Goal: Find specific page/section: Find specific page/section

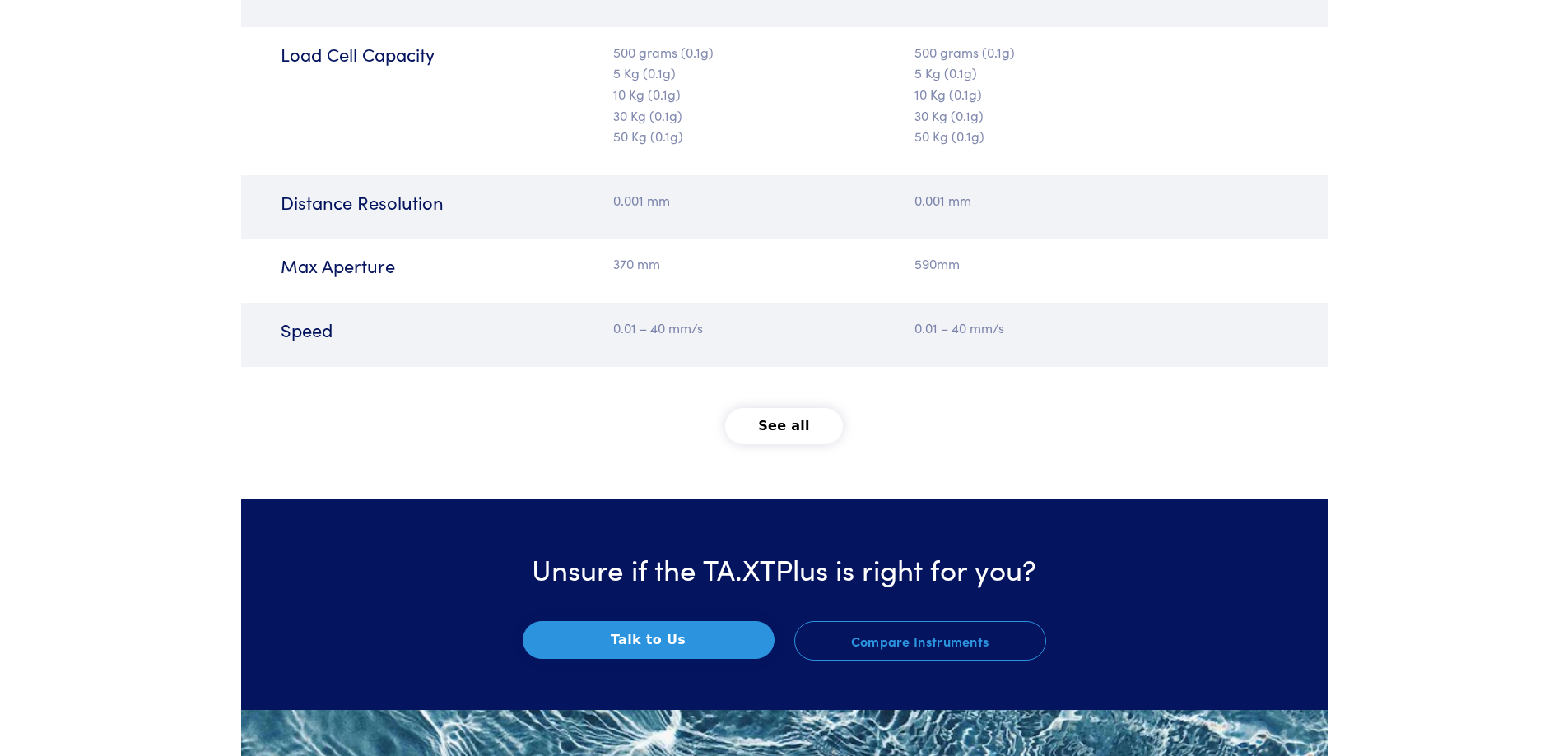
scroll to position [2138, 0]
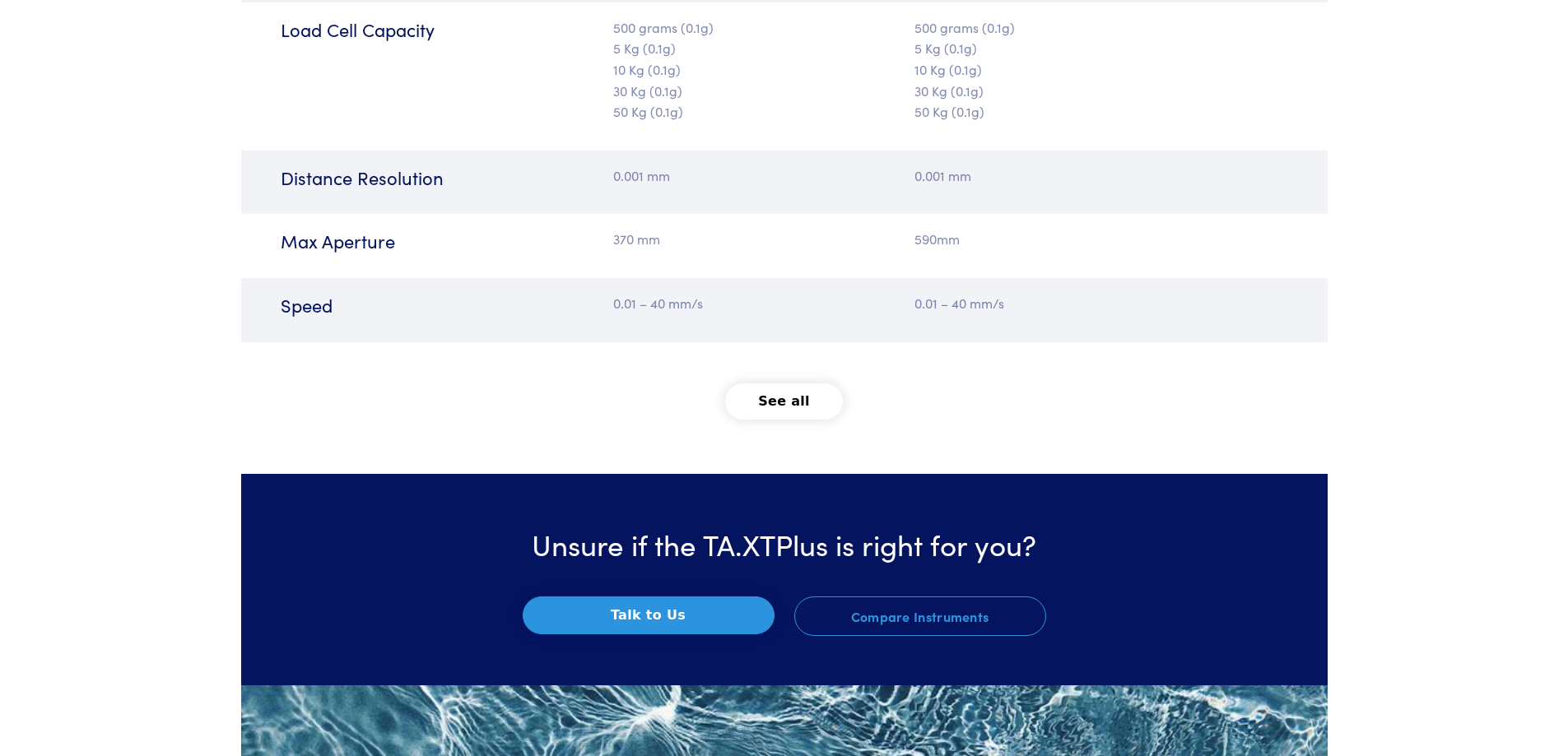
click at [796, 405] on button "See all" at bounding box center [784, 401] width 118 height 36
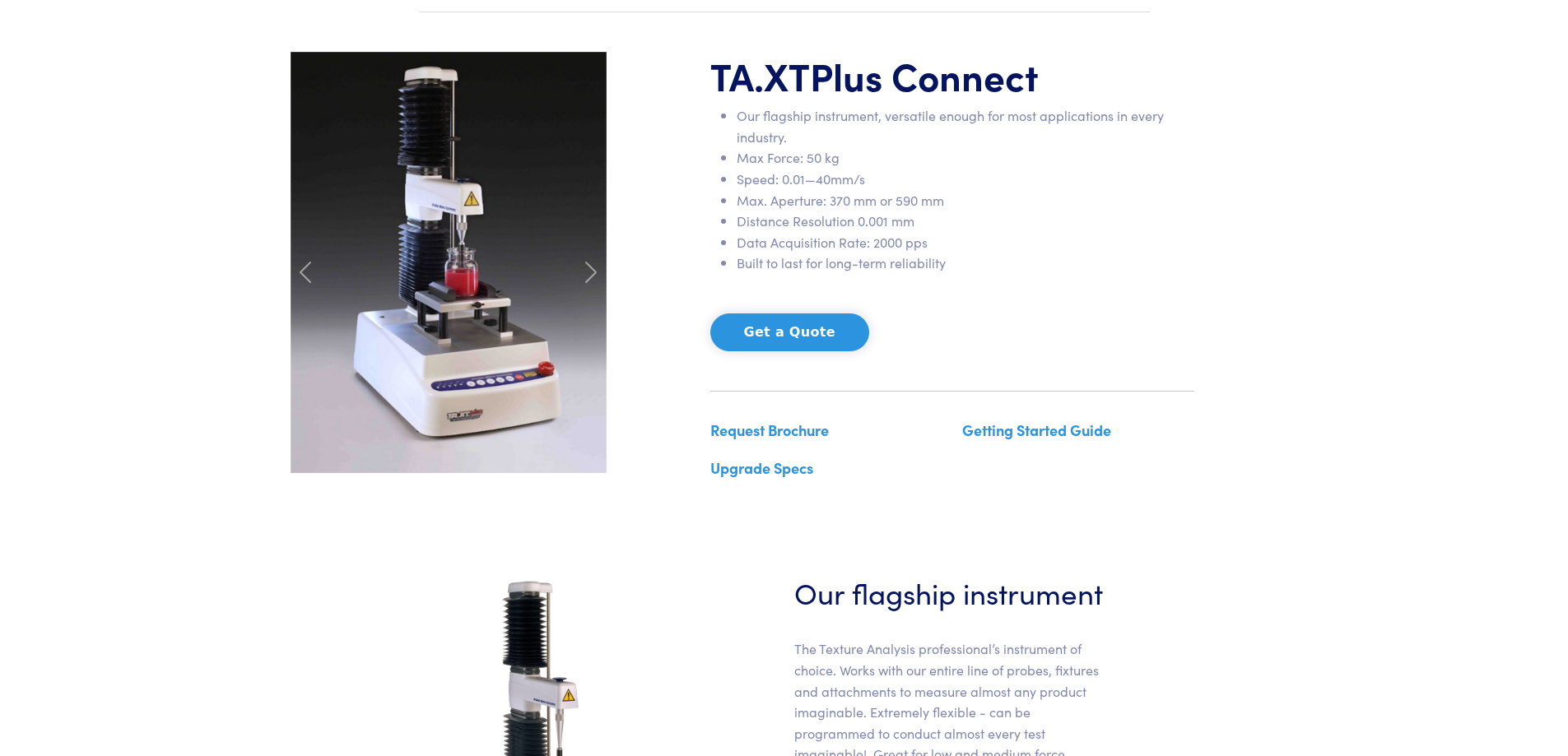
scroll to position [0, 0]
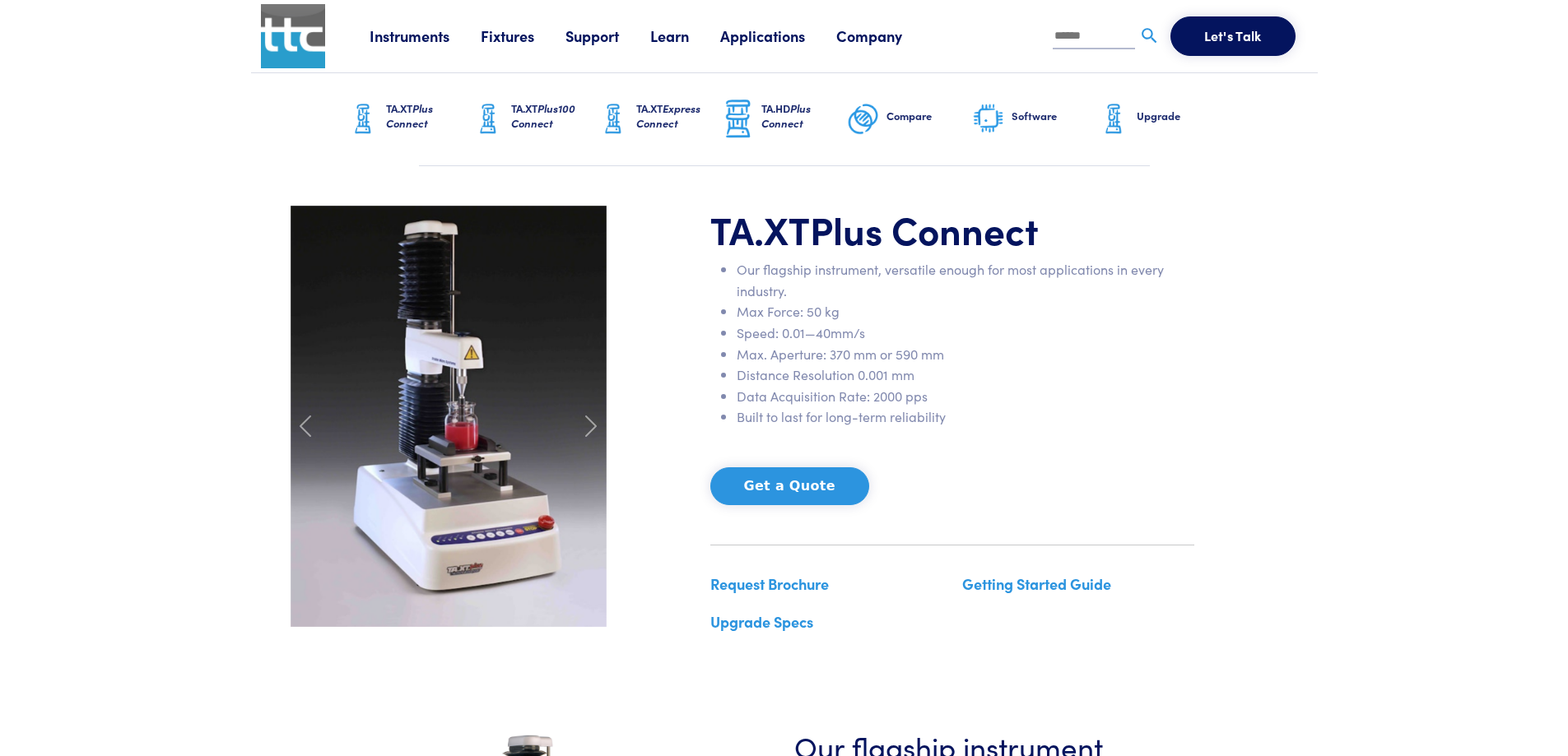
click at [386, 114] on h6 "TA.XT Plus Connect" at bounding box center [429, 117] width 86 height 30
click at [409, 127] on span "Plus Connect" at bounding box center [409, 116] width 47 height 31
click at [521, 35] on link "Fixtures" at bounding box center [522, 35] width 85 height 21
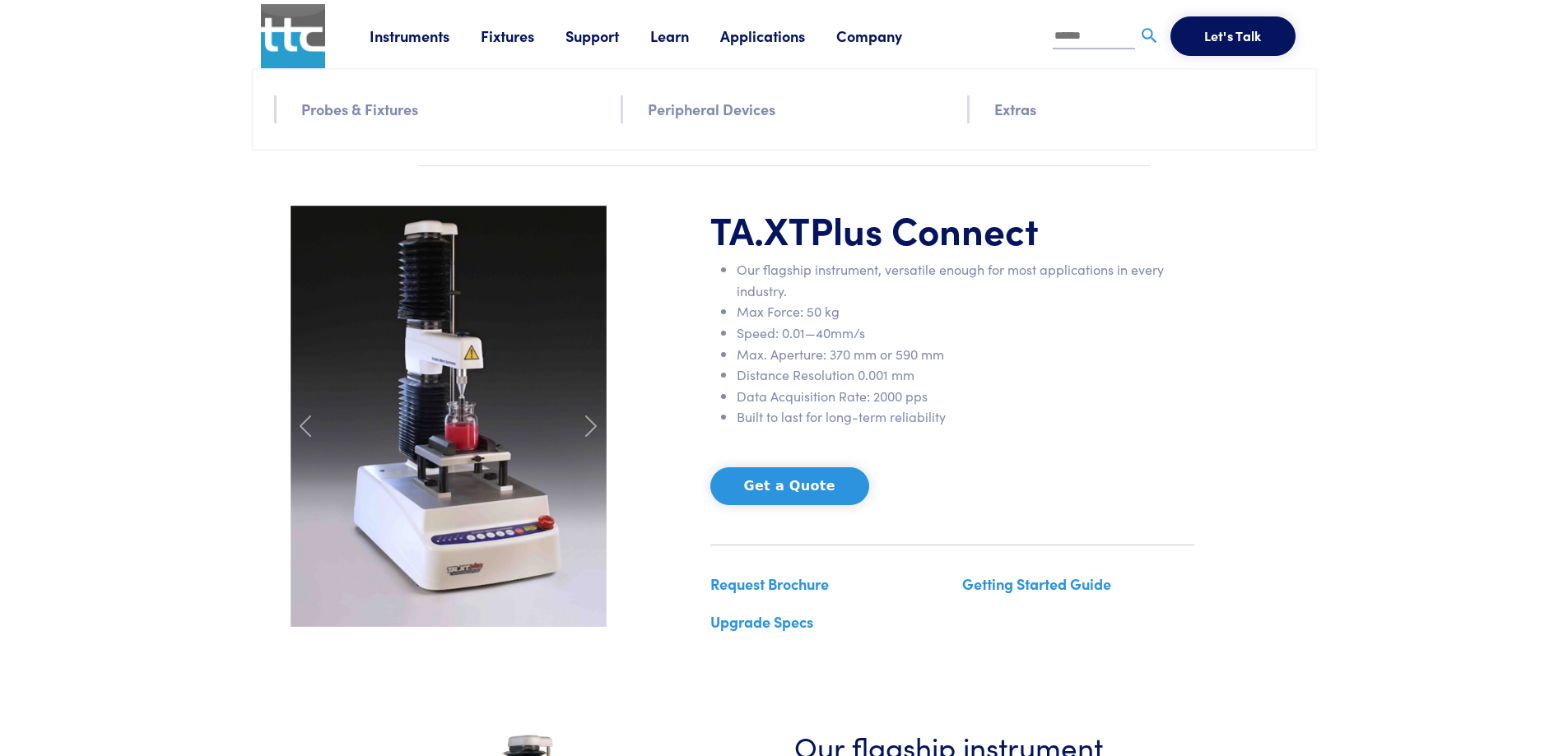
click at [403, 116] on link "Probes & Fixtures" at bounding box center [359, 109] width 117 height 24
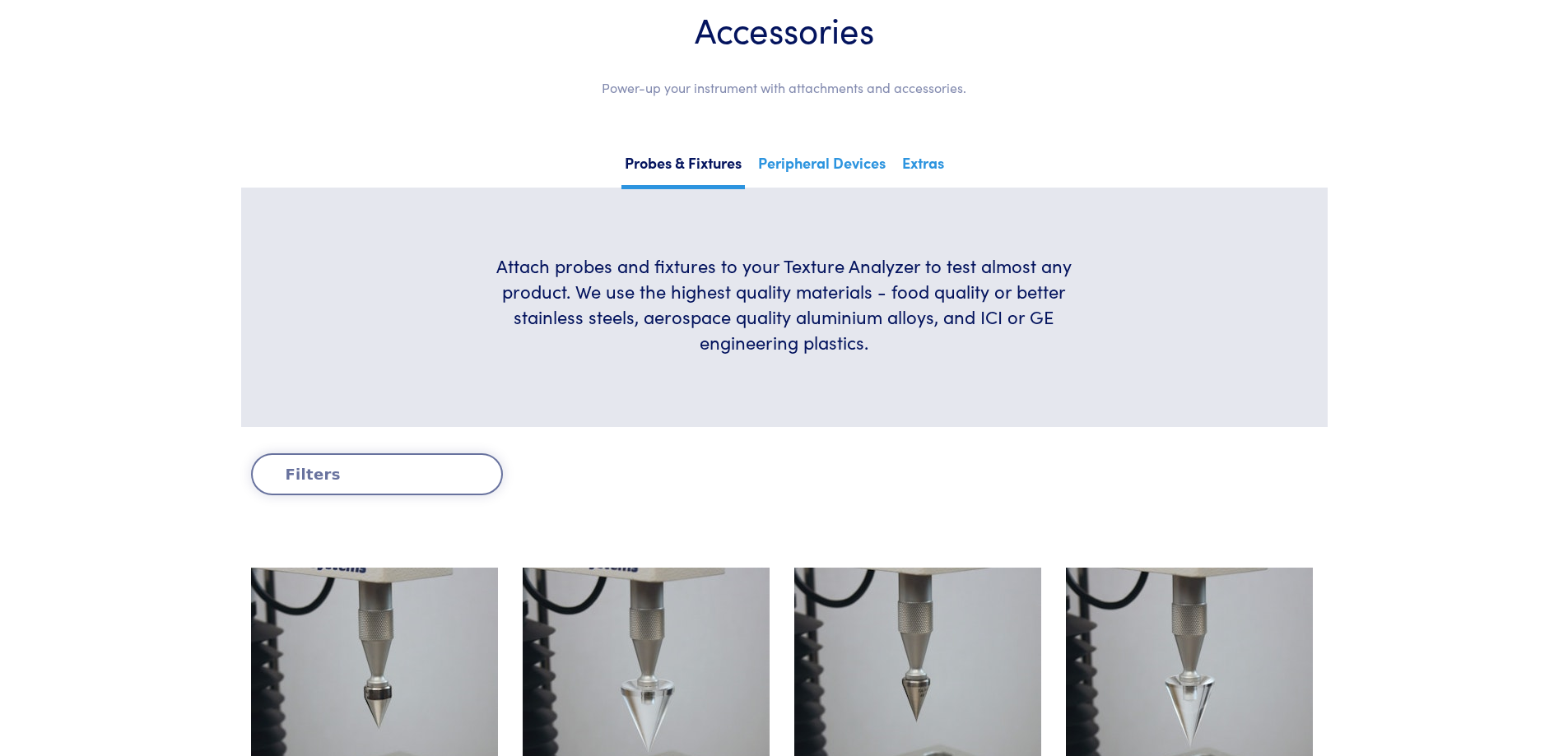
scroll to position [164, 0]
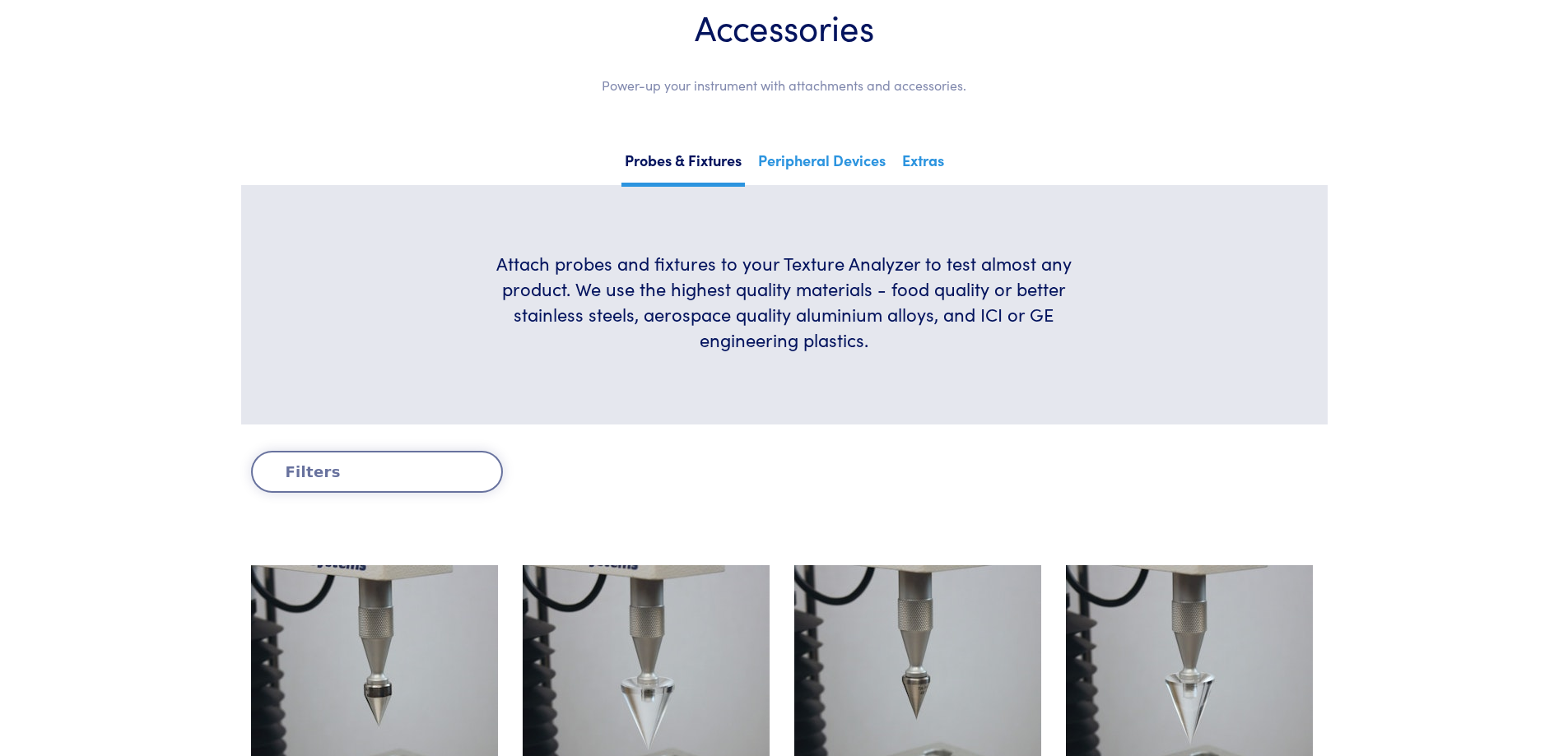
click at [316, 482] on button "Filters" at bounding box center [377, 472] width 252 height 42
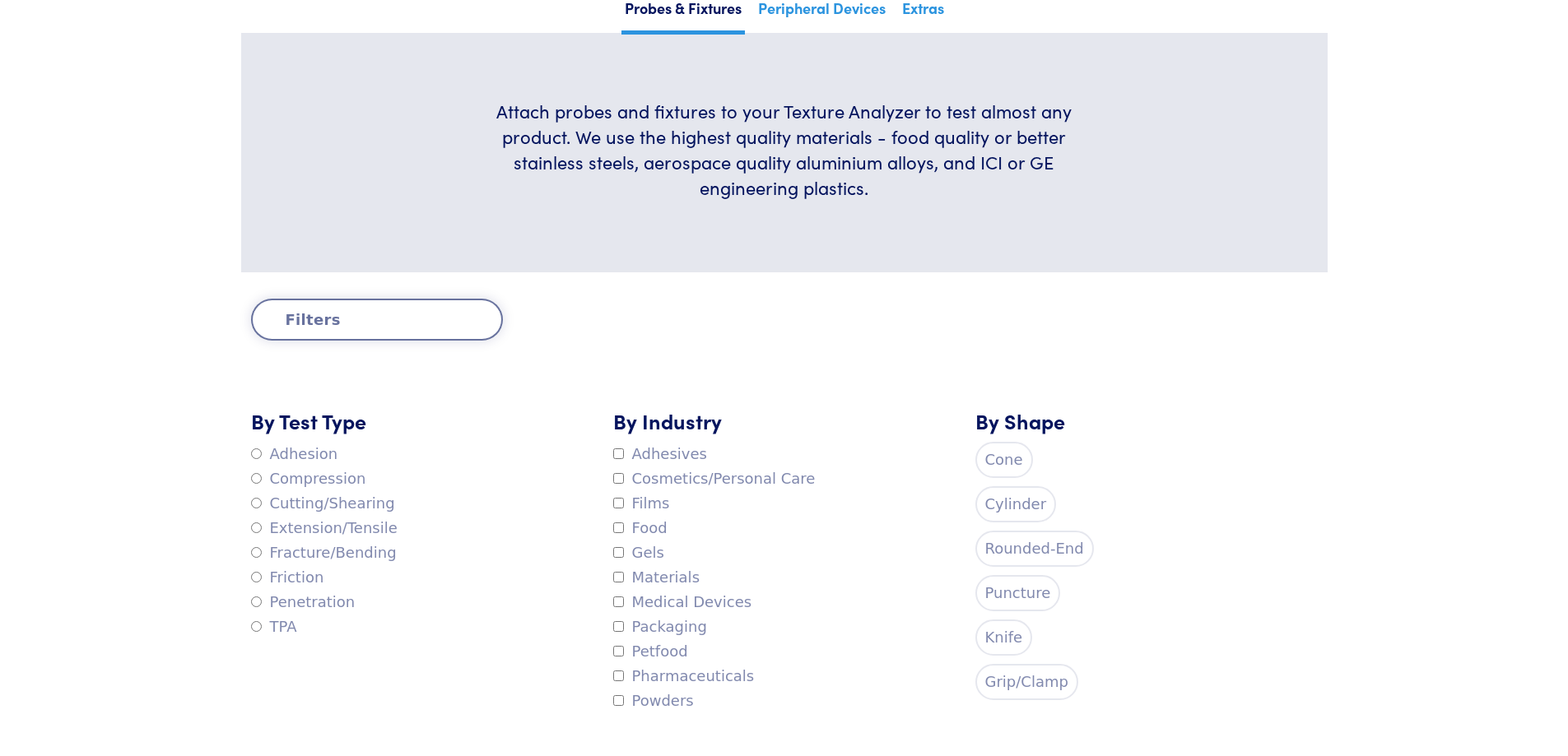
scroll to position [411, 0]
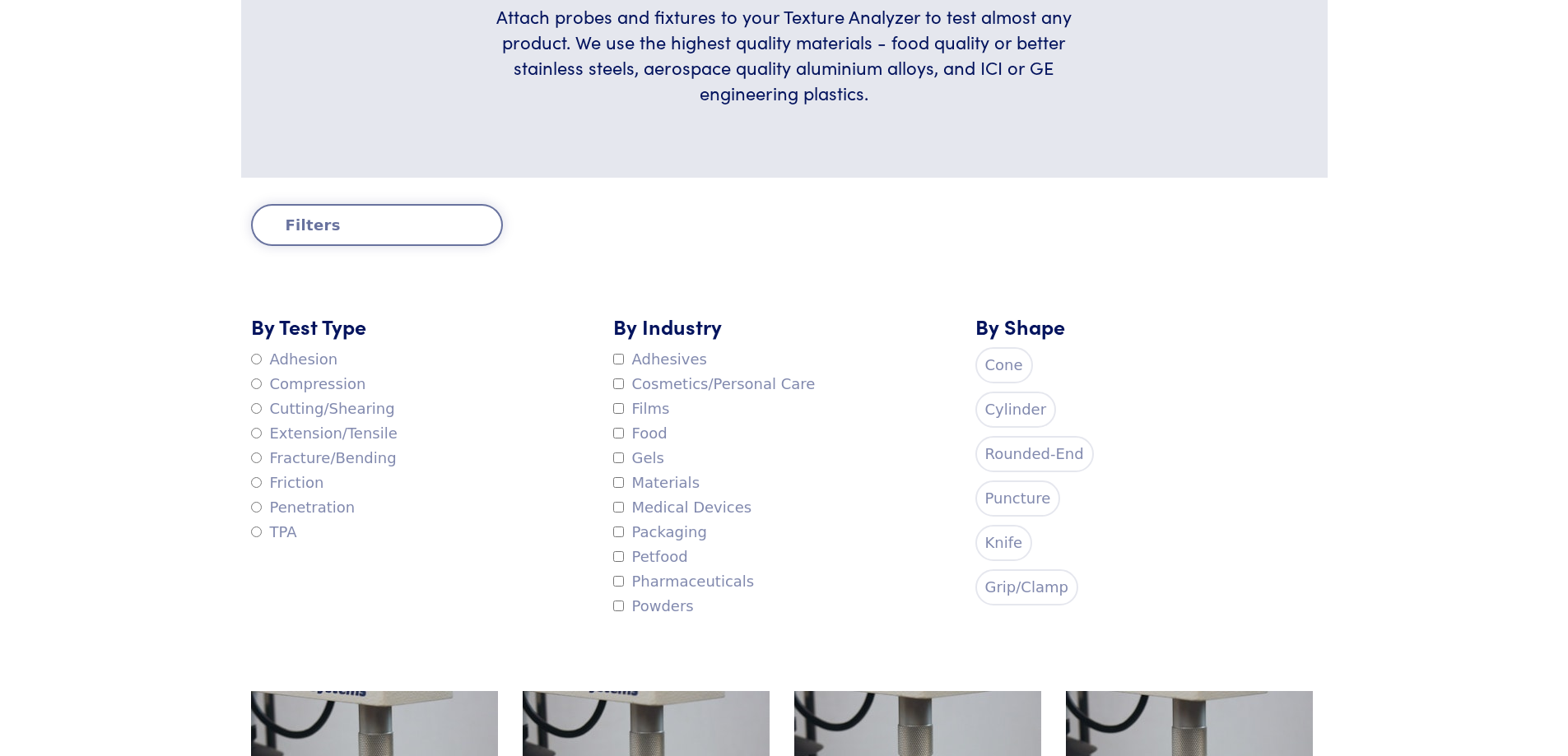
click at [1000, 416] on label "Cylinder" at bounding box center [1016, 409] width 81 height 36
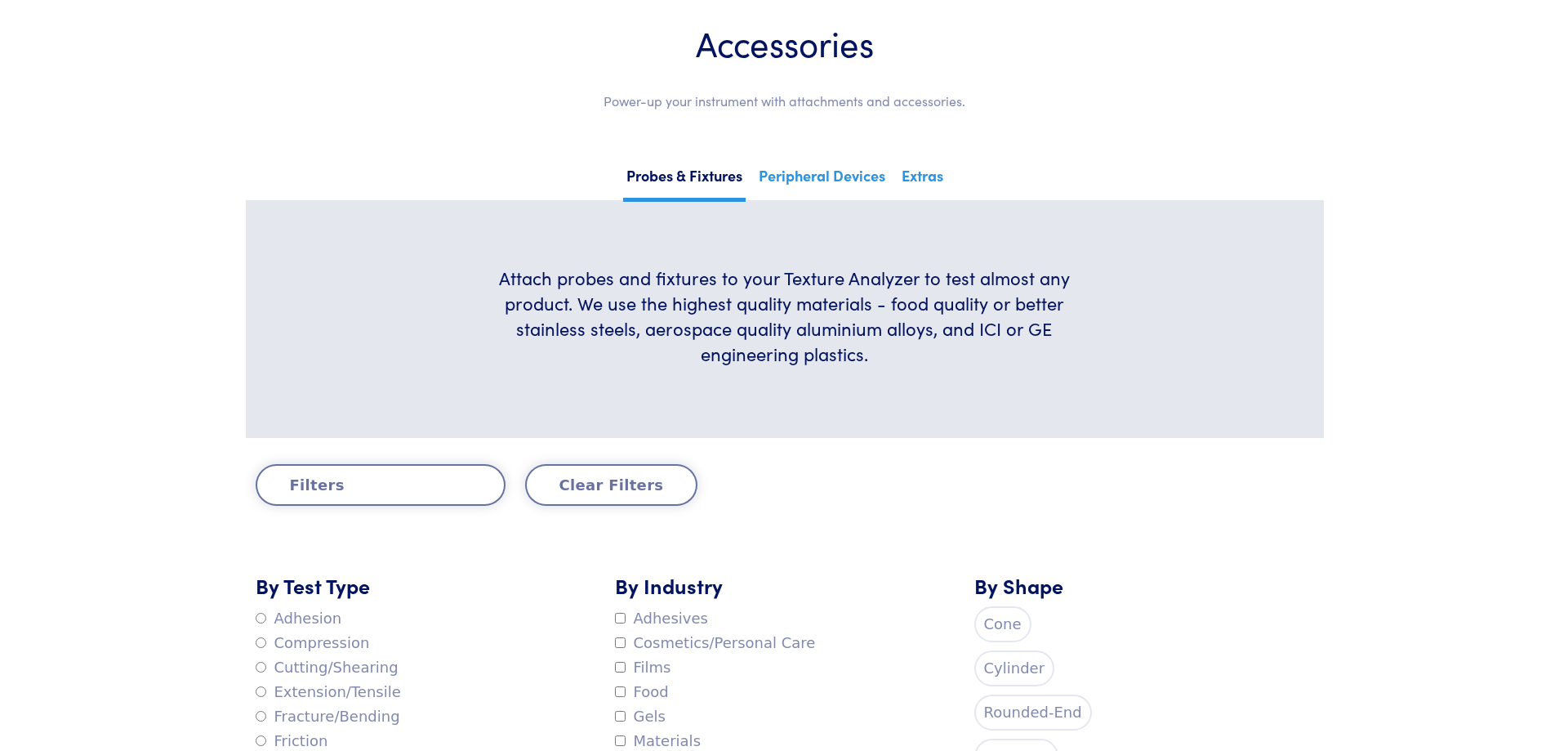
scroll to position [0, 0]
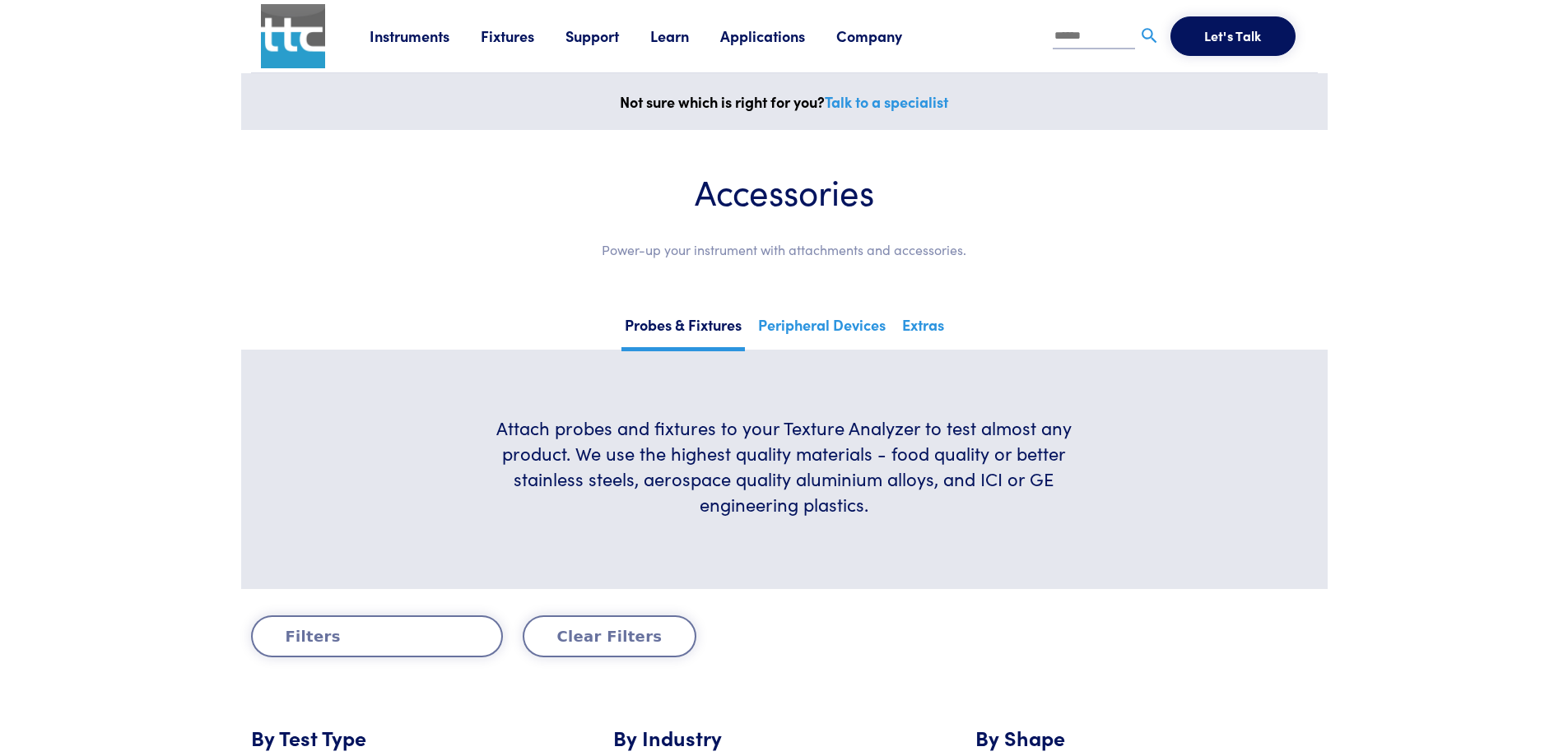
click at [1081, 35] on input "text" at bounding box center [1094, 36] width 82 height 24
type input "*****"
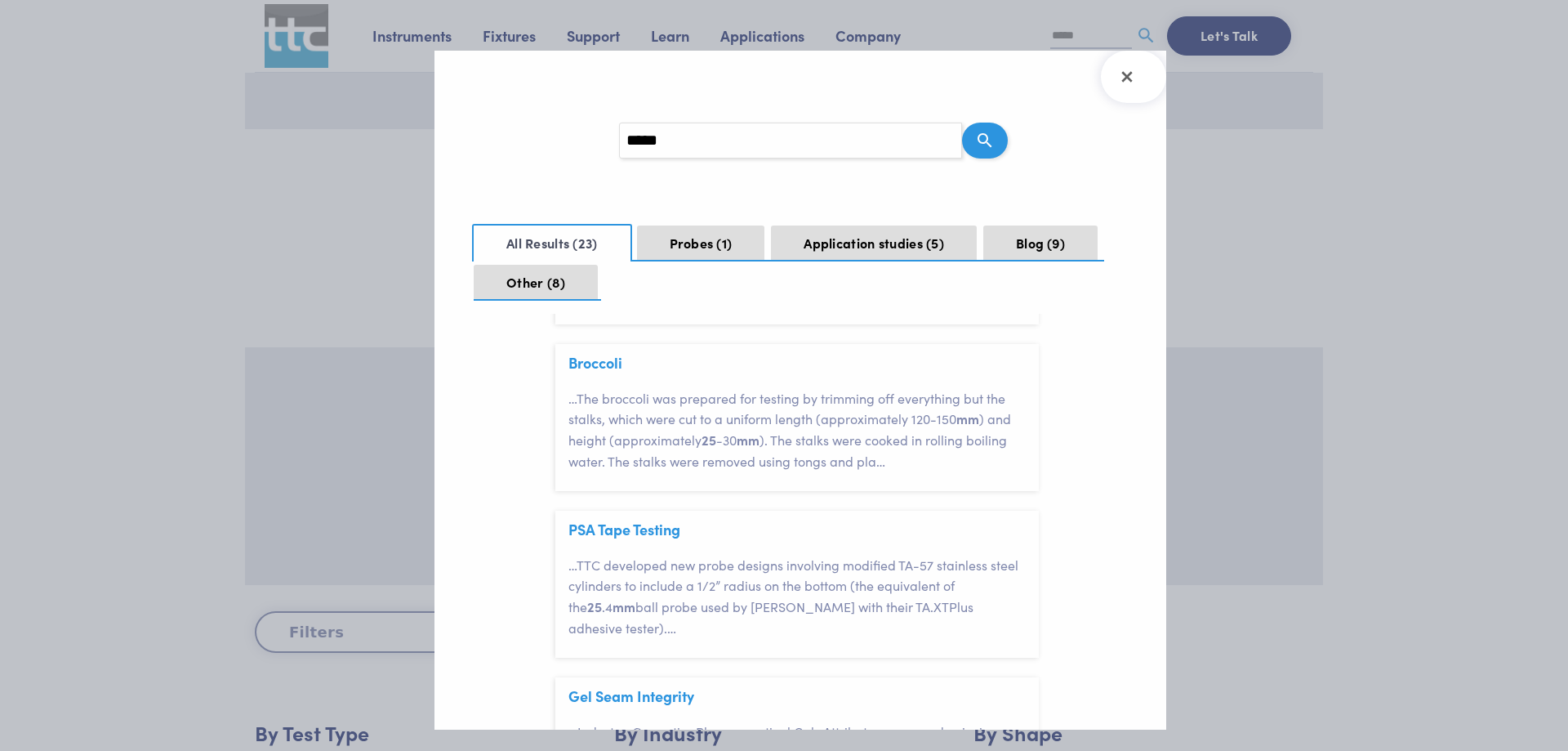
scroll to position [163, 0]
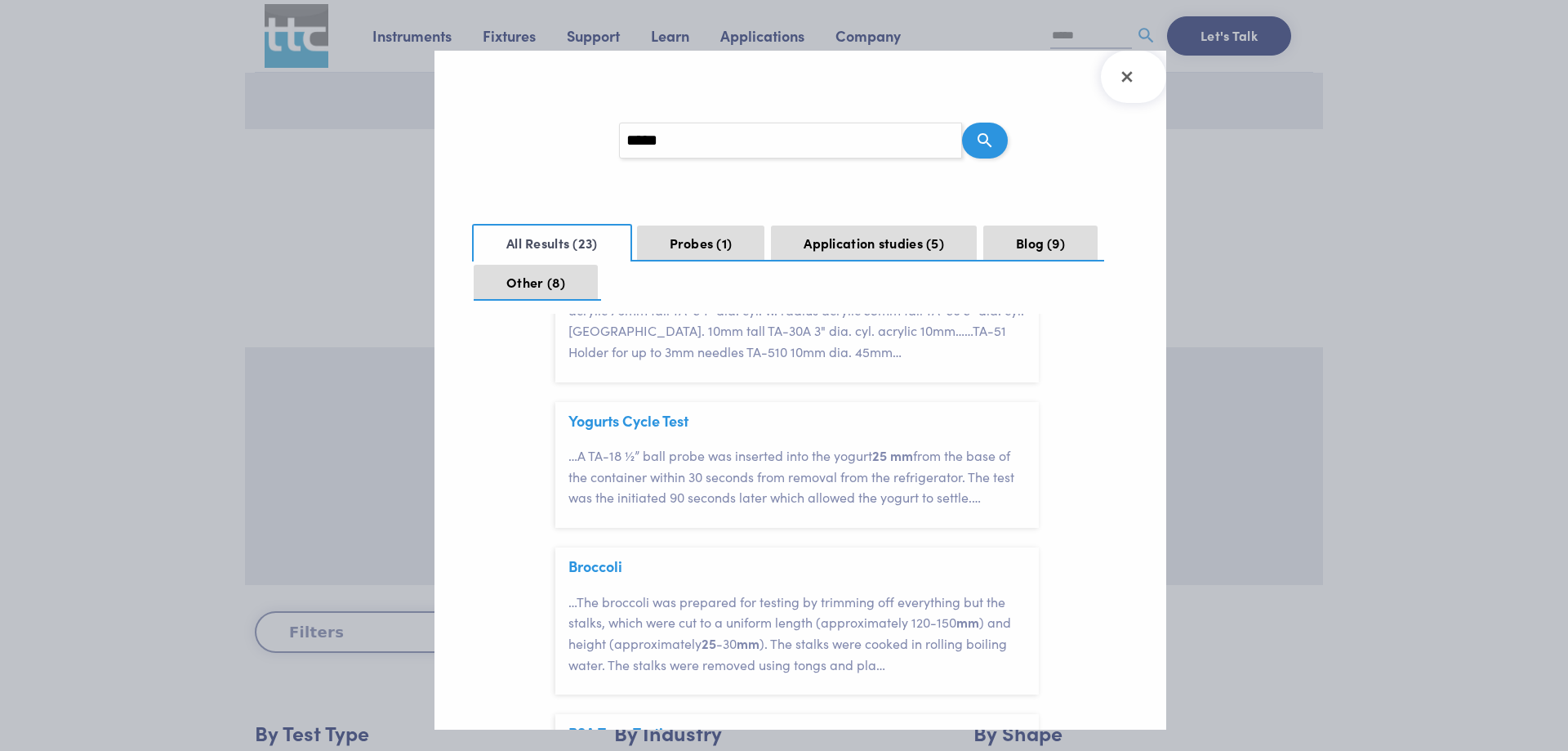
click at [698, 223] on ul "All Results 23 Probes 1 Application studies 5 Blog 9 Other 8" at bounding box center [801, 260] width 653 height 80
click at [698, 234] on button "Probes 1" at bounding box center [701, 244] width 129 height 36
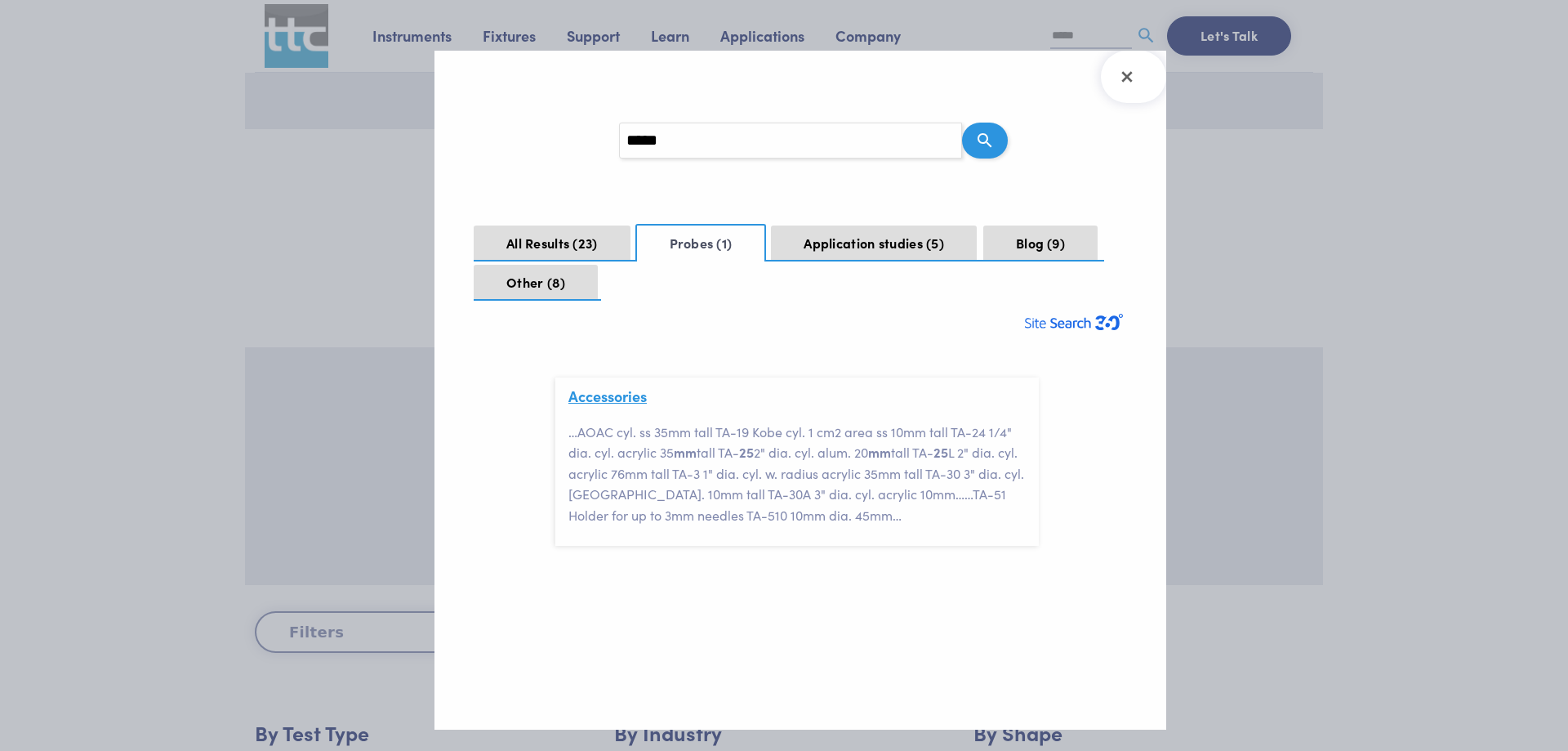
click at [610, 397] on link "Accessories" at bounding box center [607, 396] width 79 height 20
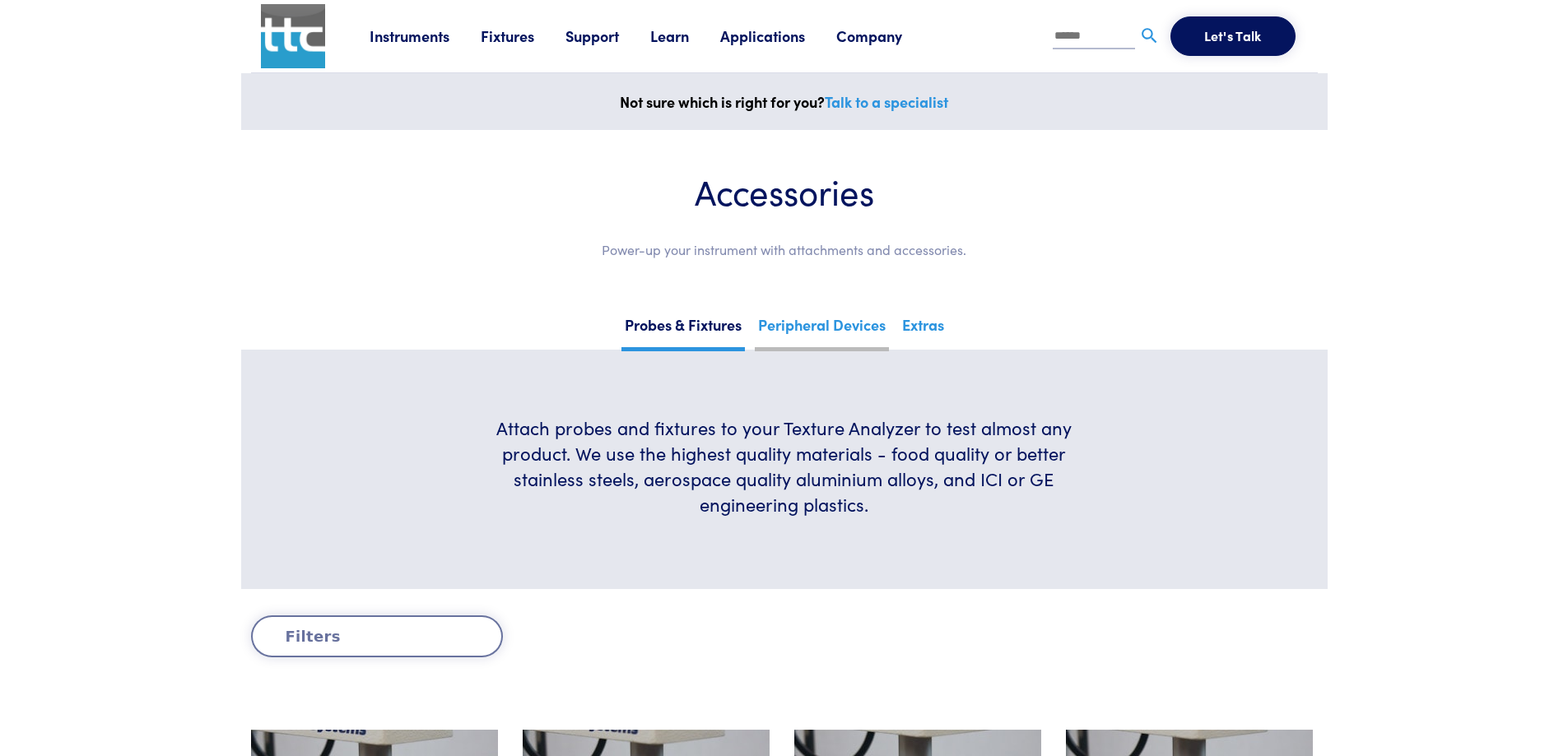
click at [830, 332] on link "Peripheral Devices" at bounding box center [822, 331] width 134 height 40
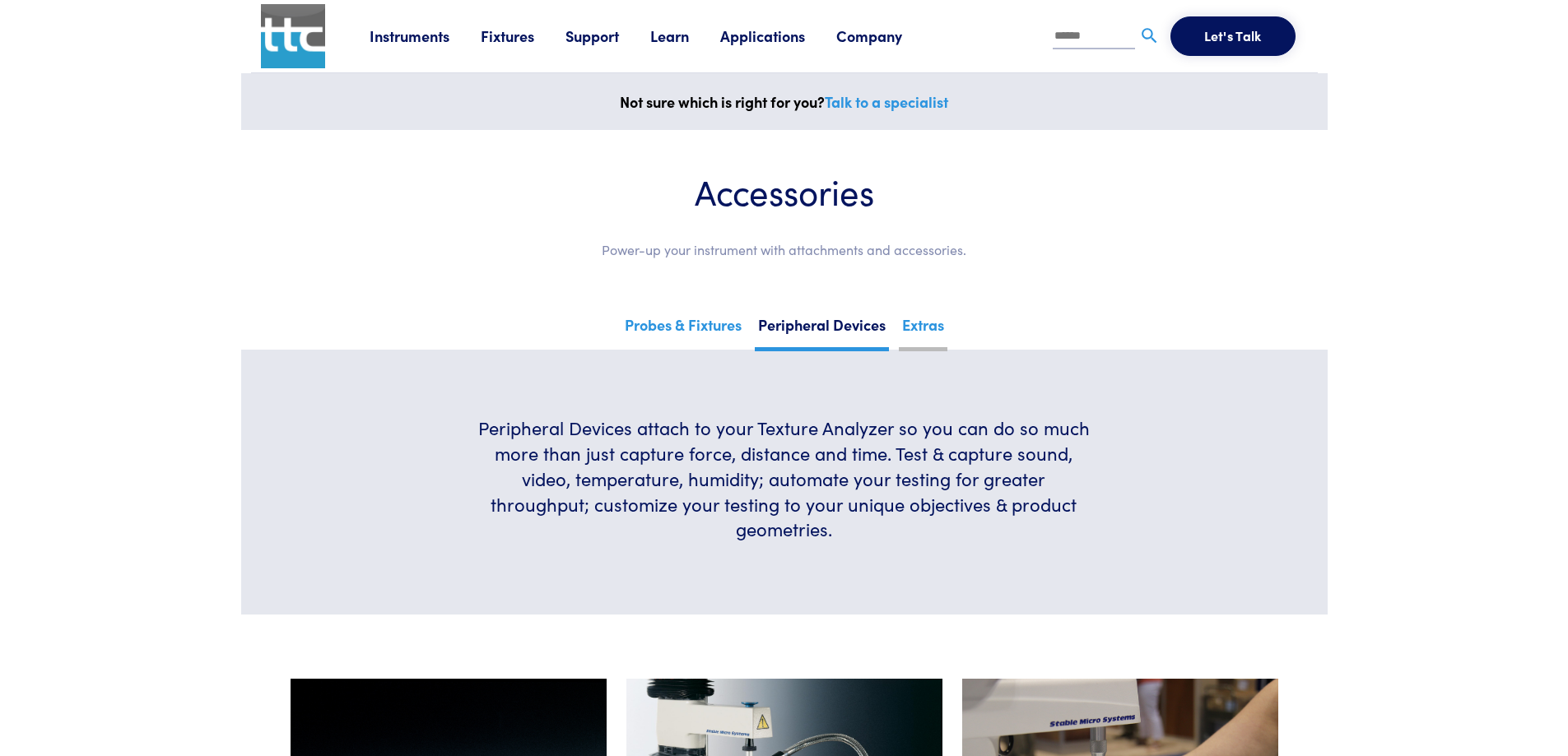
click at [938, 321] on link "Extras" at bounding box center [923, 331] width 49 height 40
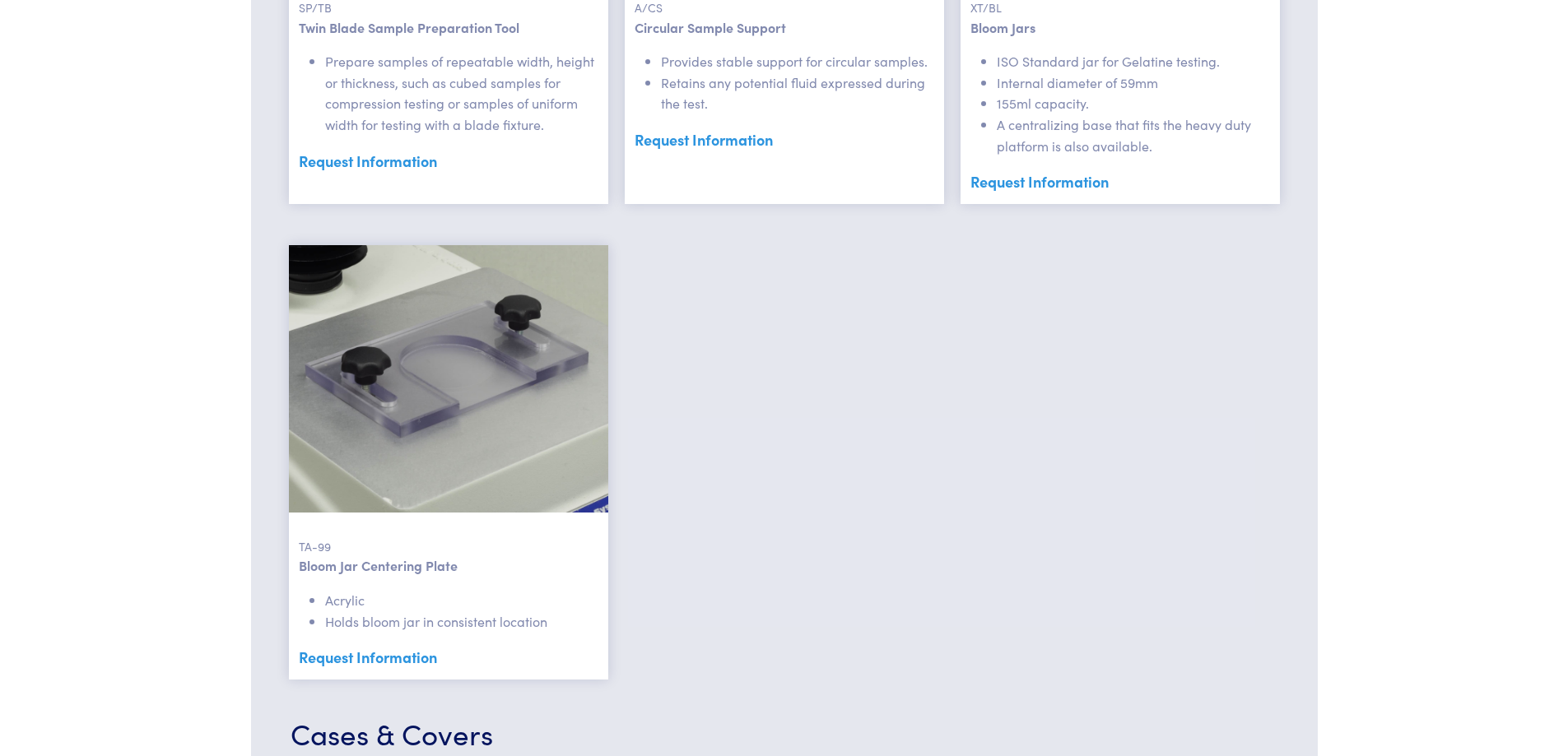
scroll to position [2724, 0]
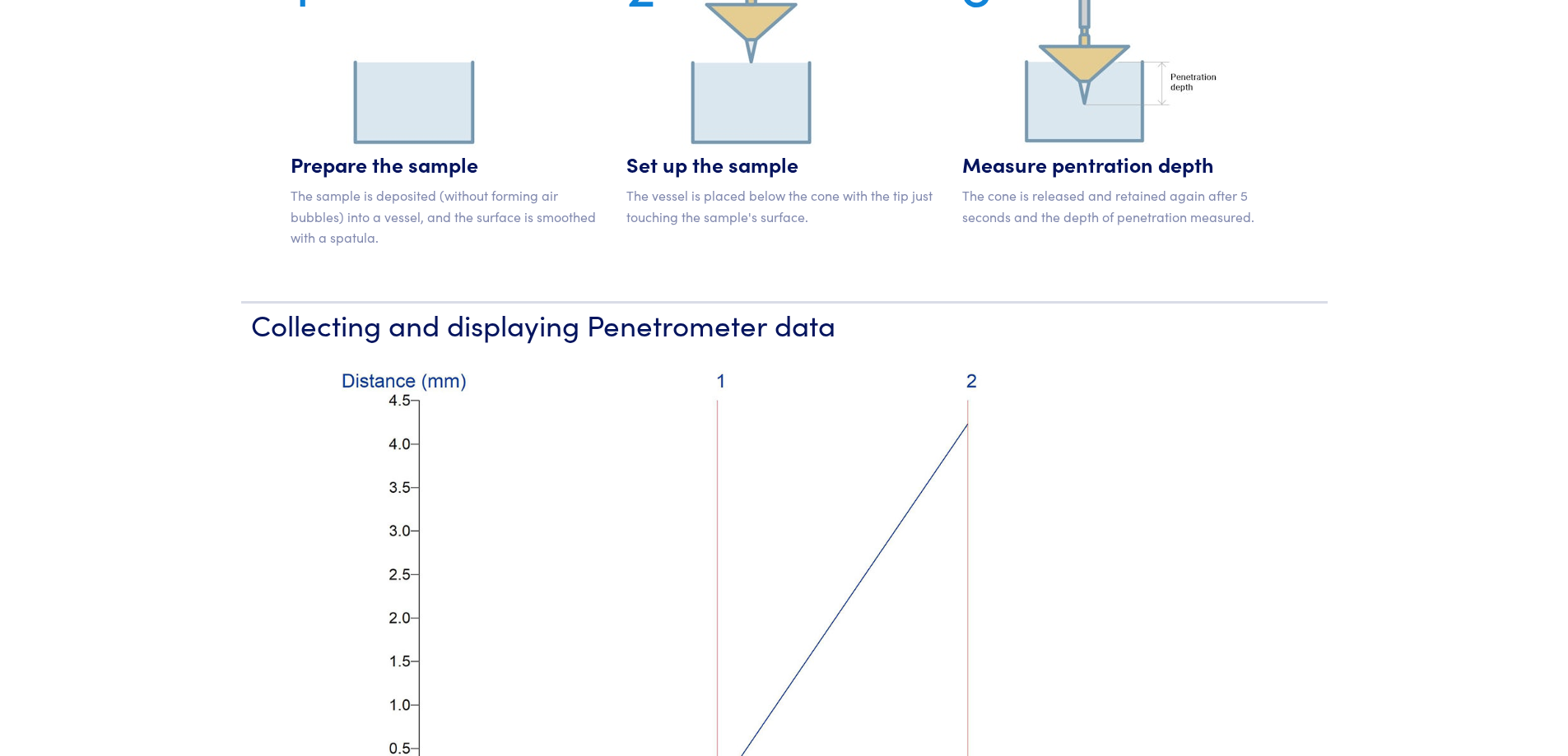
scroll to position [1727, 0]
